Goal: Transaction & Acquisition: Purchase product/service

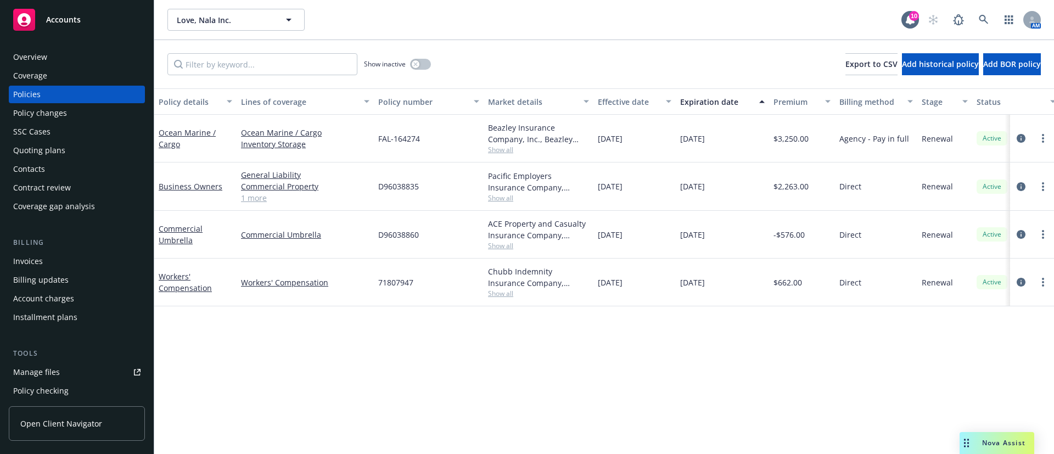
click at [75, 264] on div "Invoices" at bounding box center [76, 262] width 127 height 18
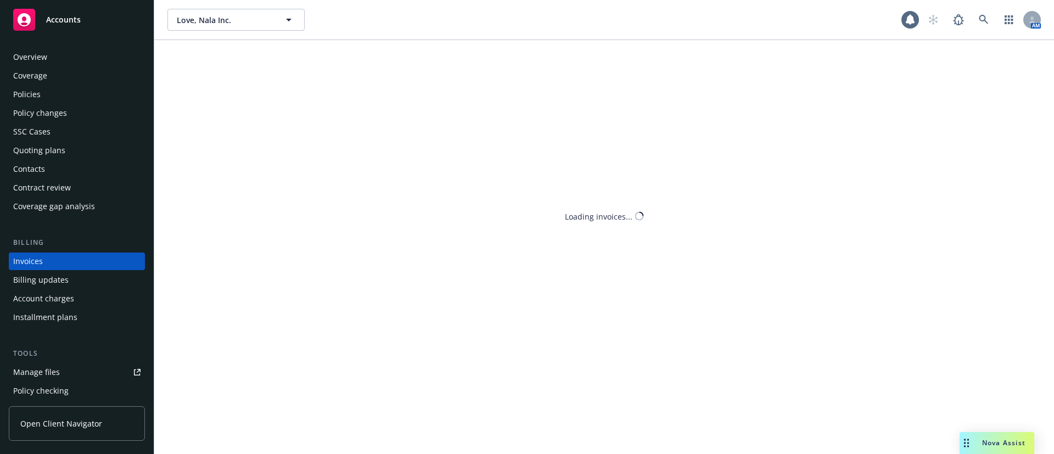
scroll to position [17, 0]
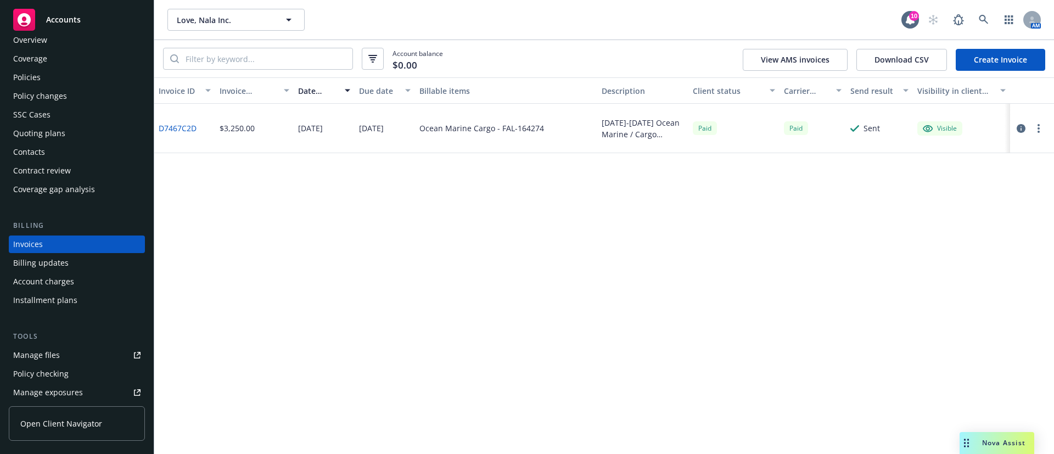
click at [989, 58] on link "Create Invoice" at bounding box center [1000, 60] width 89 height 22
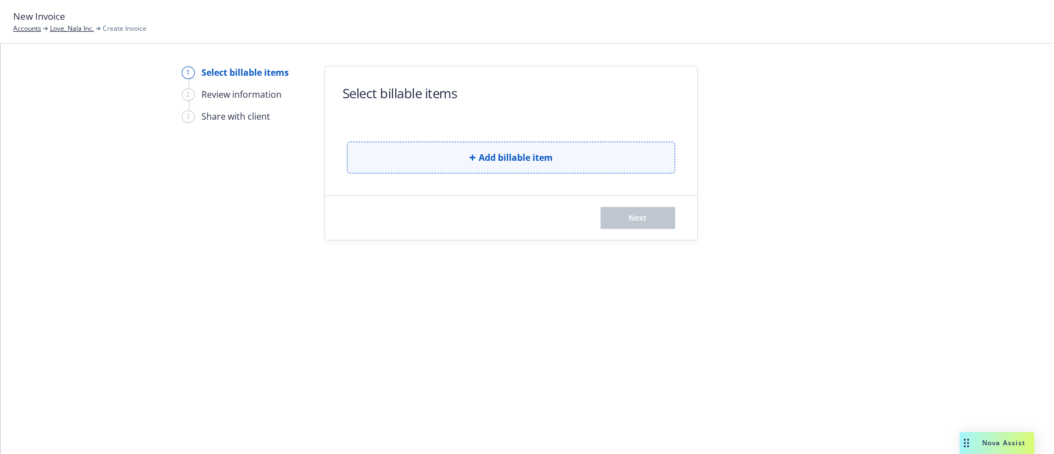
click at [449, 158] on button "Add billable item" at bounding box center [511, 158] width 328 height 32
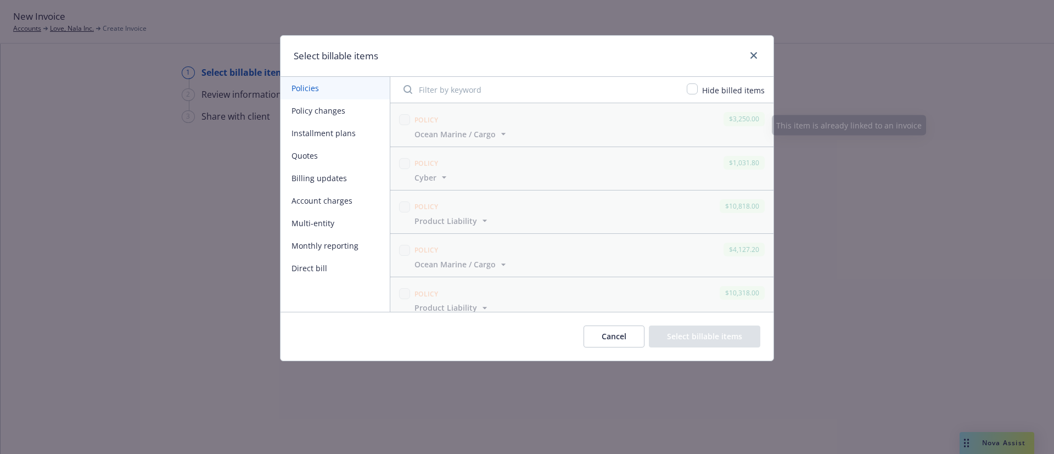
click at [351, 116] on button "Policy changes" at bounding box center [335, 110] width 109 height 23
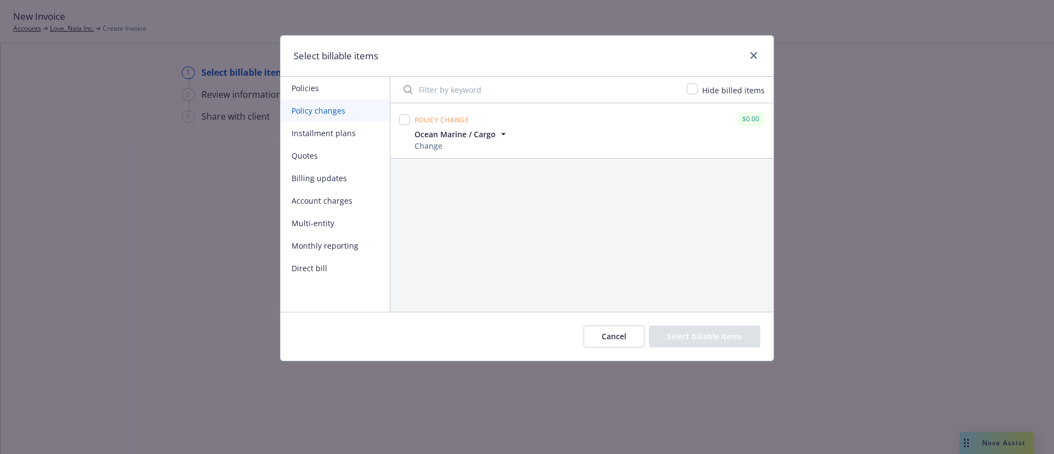
click at [356, 135] on button "Installment plans" at bounding box center [335, 133] width 109 height 23
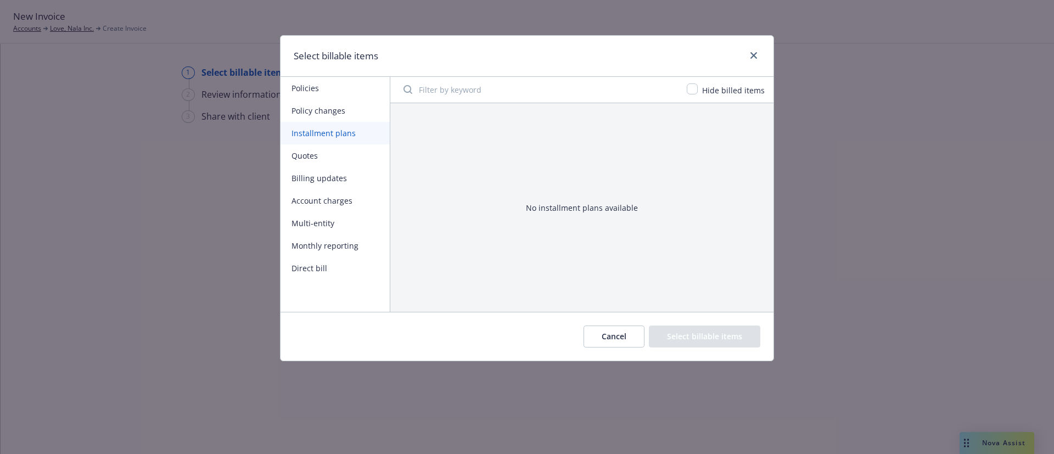
click at [350, 203] on button "Account charges" at bounding box center [335, 200] width 109 height 23
click at [341, 233] on button "Multi-entity" at bounding box center [335, 223] width 109 height 23
click at [352, 248] on button "Monthly reporting" at bounding box center [335, 245] width 109 height 23
click at [327, 260] on button "Direct bill" at bounding box center [335, 268] width 109 height 23
click at [320, 175] on button "Billing updates" at bounding box center [335, 178] width 109 height 23
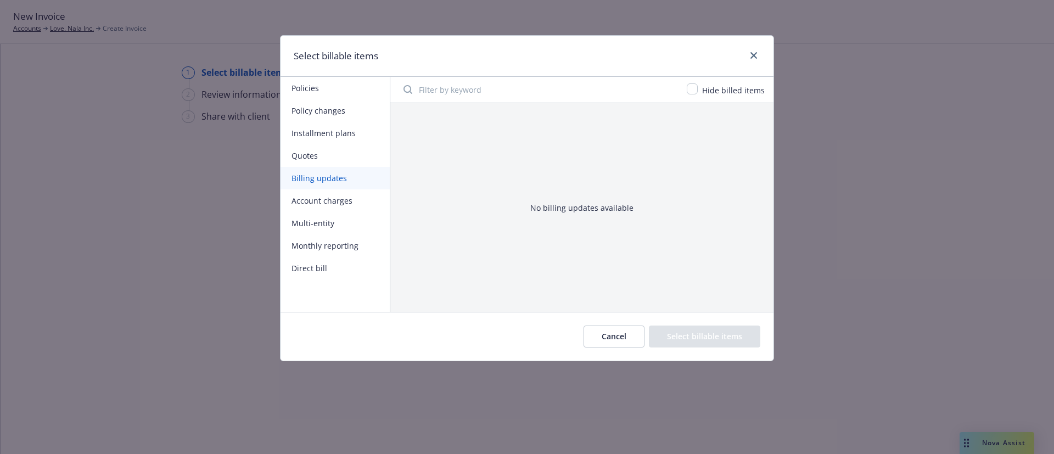
click at [320, 153] on button "Quotes" at bounding box center [335, 155] width 109 height 23
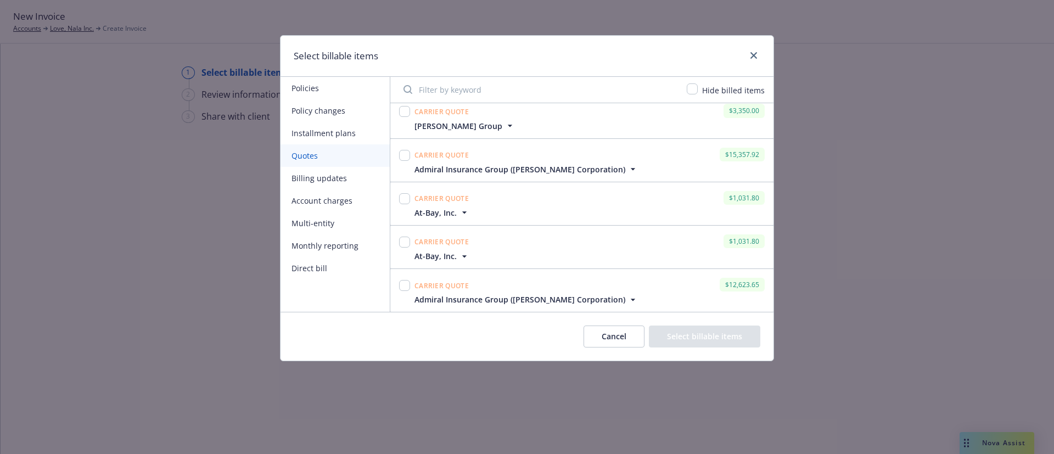
scroll to position [9, 0]
click at [626, 339] on button "Cancel" at bounding box center [614, 337] width 61 height 22
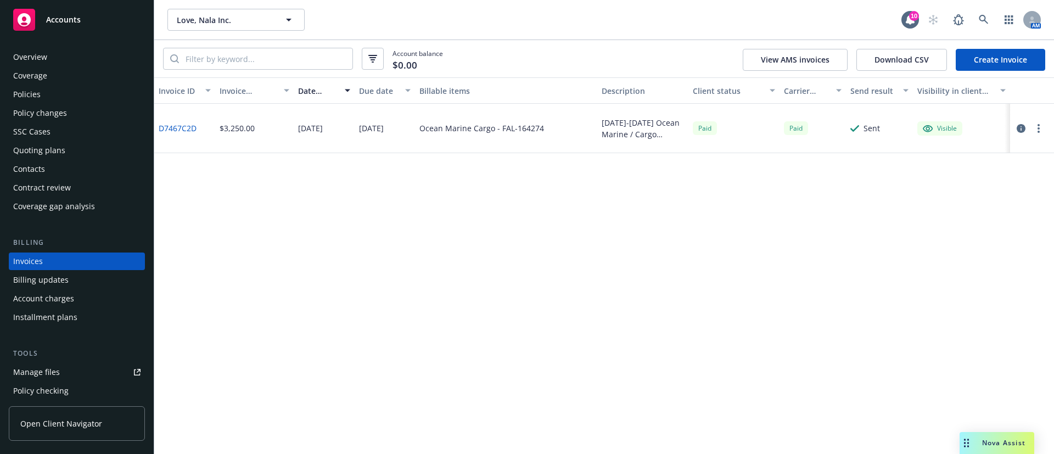
click at [48, 98] on div "Policies" at bounding box center [76, 95] width 127 height 18
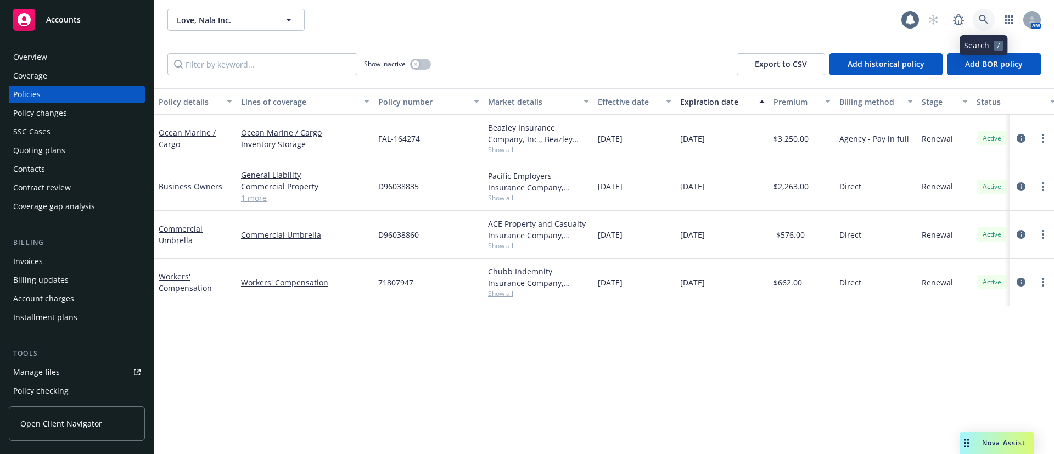
click at [990, 18] on link at bounding box center [984, 20] width 22 height 22
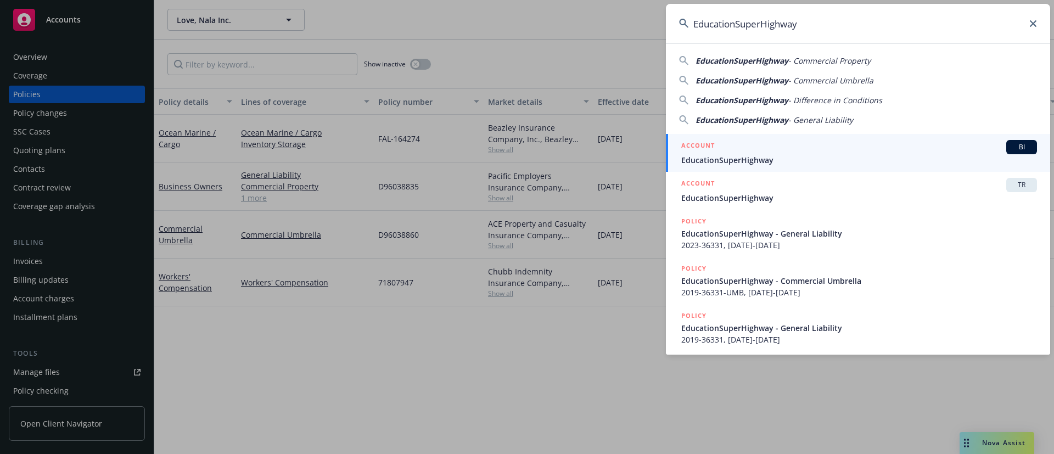
type input "EducationSuperHighway"
click at [798, 159] on span "EducationSuperHighway" at bounding box center [859, 160] width 356 height 12
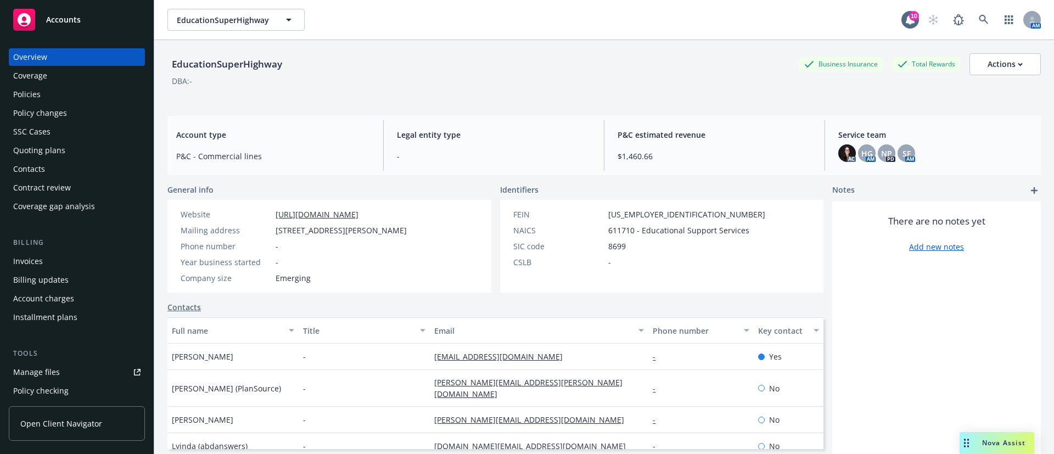
click at [63, 98] on div "Policies" at bounding box center [76, 95] width 127 height 18
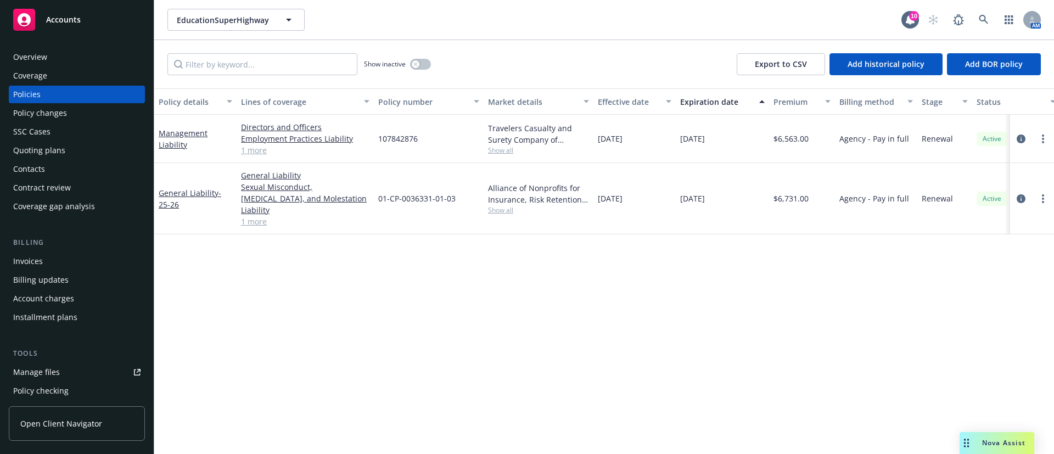
click at [52, 264] on div "Invoices" at bounding box center [76, 262] width 127 height 18
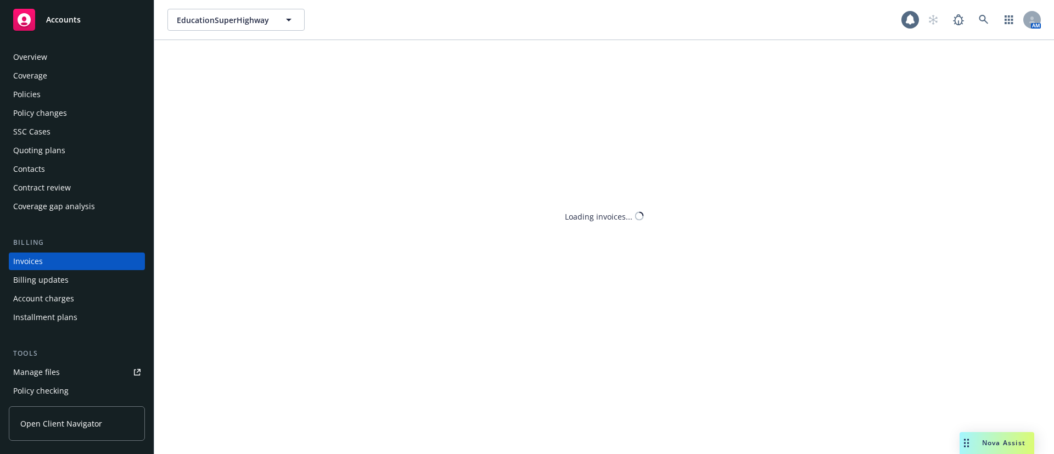
scroll to position [17, 0]
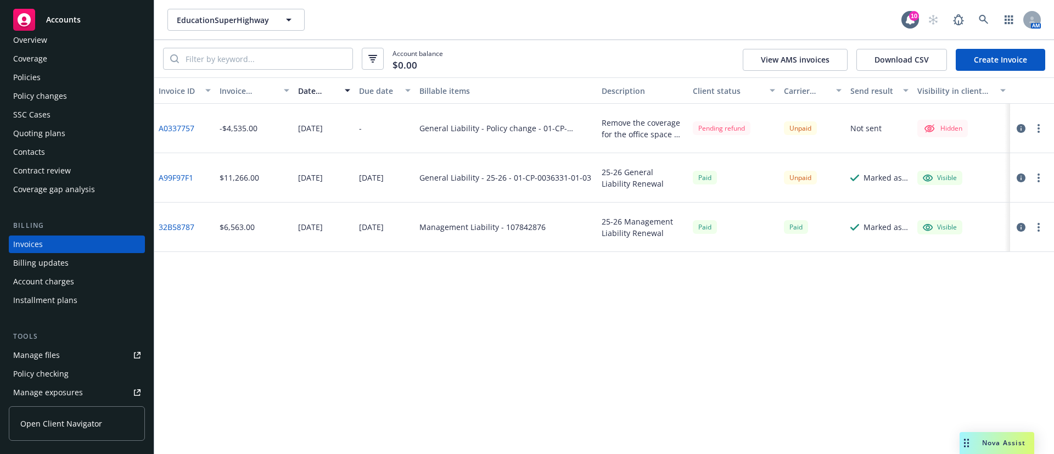
click at [166, 127] on link "A0337757" at bounding box center [177, 128] width 36 height 12
click at [65, 74] on div "Policies" at bounding box center [76, 78] width 127 height 18
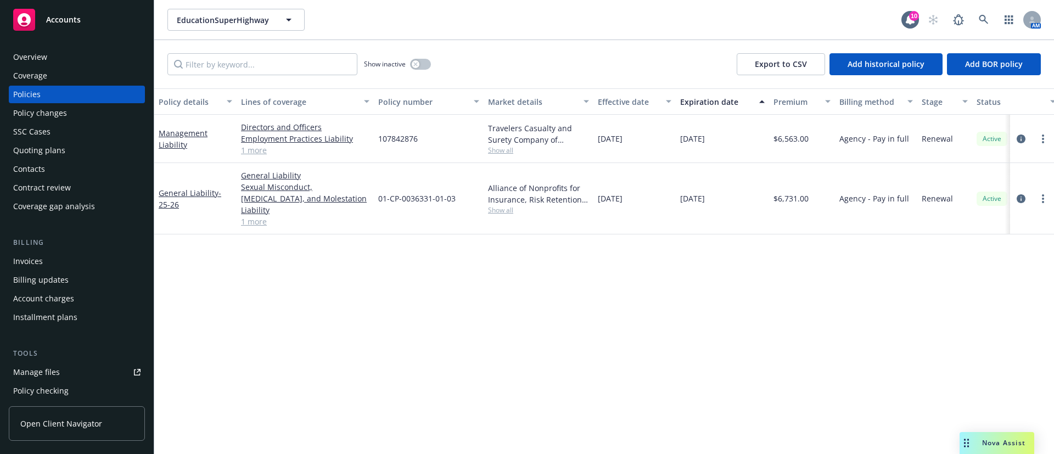
click at [495, 208] on span "Show all" at bounding box center [538, 209] width 101 height 9
drag, startPoint x: 165, startPoint y: 18, endPoint x: 273, endPoint y: 20, distance: 107.6
click at [276, 20] on div "EducationSuperHighway EducationSuperHighway 10 AM" at bounding box center [604, 20] width 900 height 40
copy span "EducationSuperHighway"
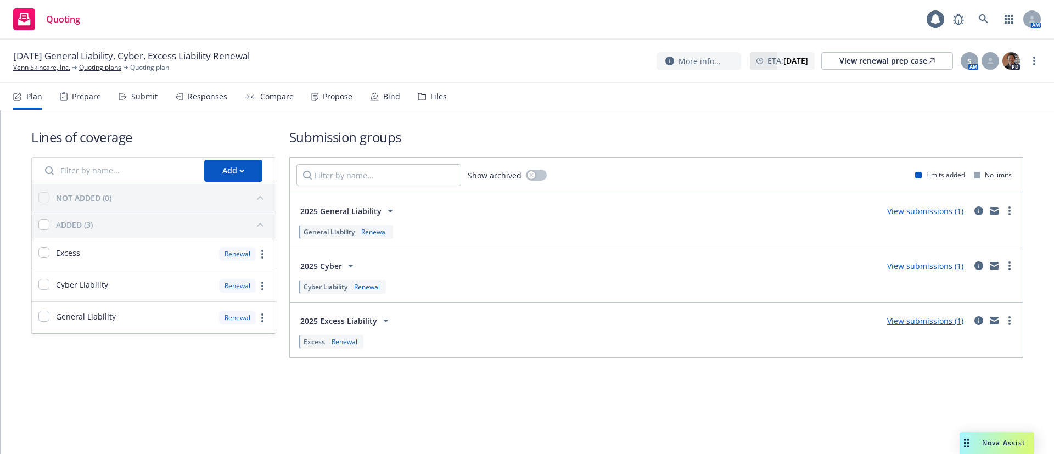
click at [331, 100] on div "Propose" at bounding box center [331, 96] width 41 height 26
